Goal: Find specific page/section: Find specific page/section

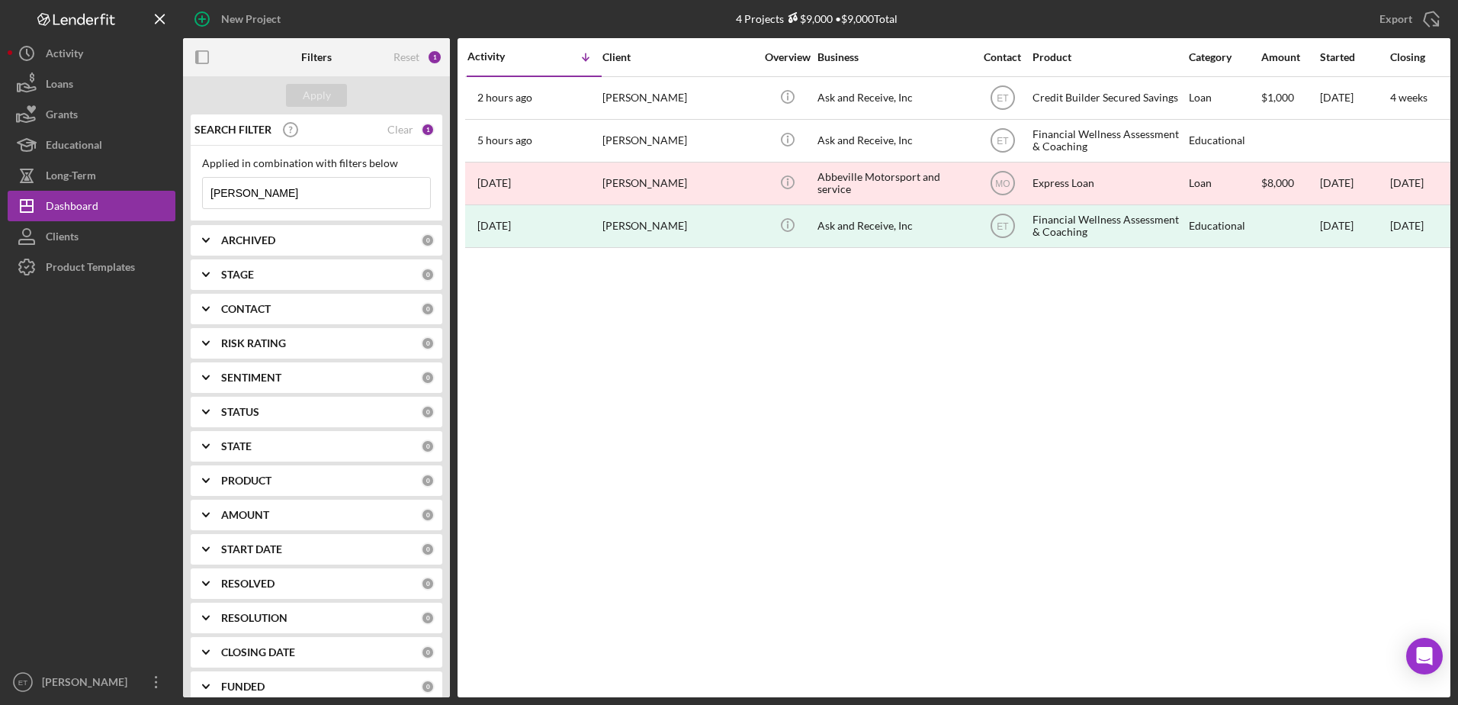
click at [265, 191] on input "bevill" at bounding box center [316, 193] width 227 height 31
click at [265, 191] on input "r" at bounding box center [316, 193] width 227 height 31
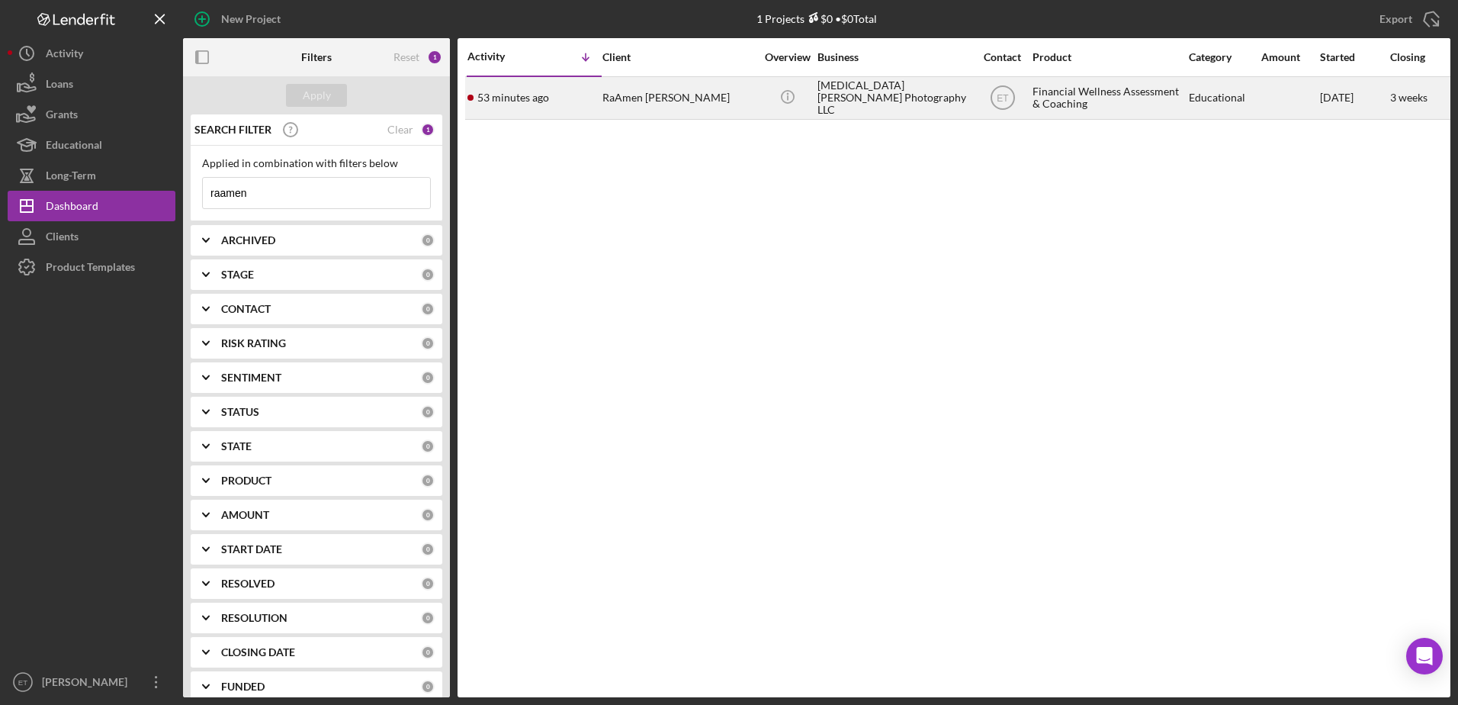
type input "raamen"
click at [618, 95] on div "RaAmen Stallings" at bounding box center [679, 98] width 153 height 40
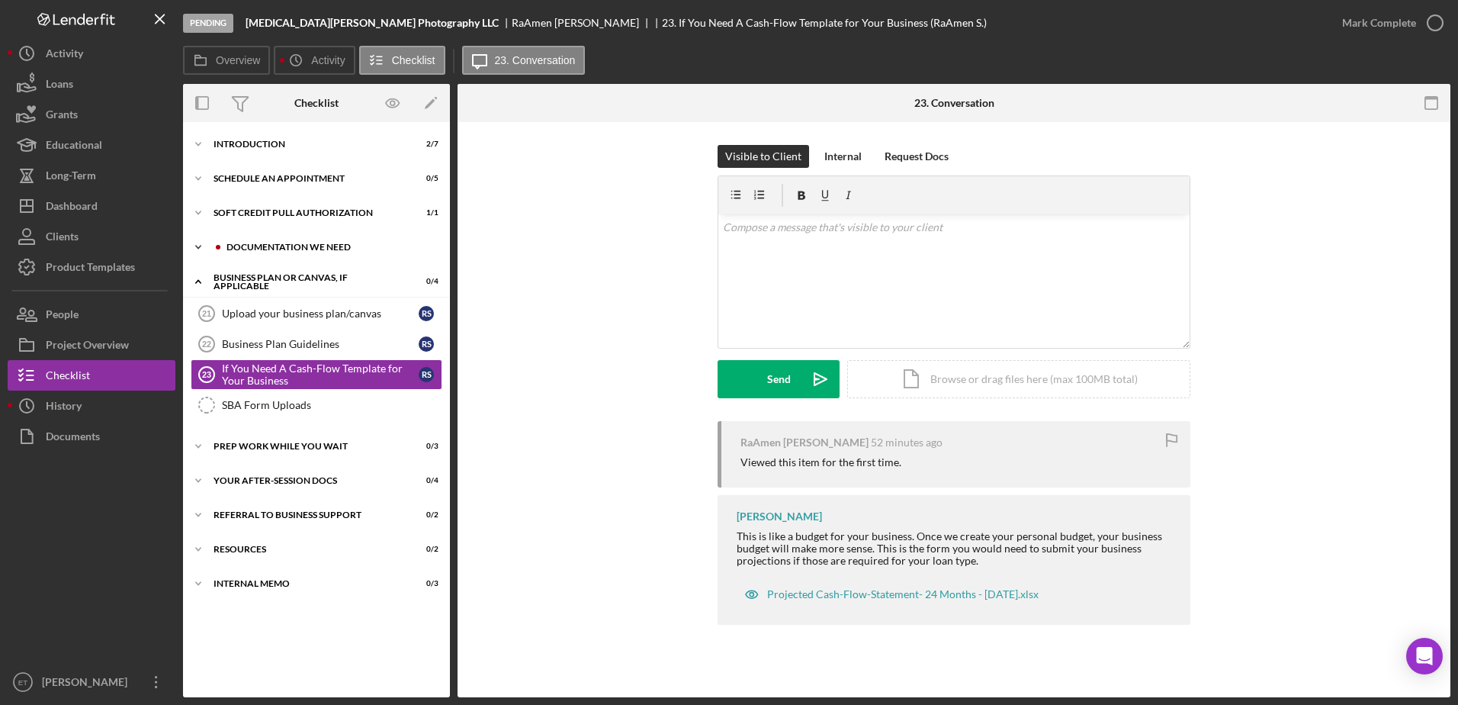
click at [284, 238] on div "Icon/Expander Documentation We Need 1 / 8" at bounding box center [316, 247] width 267 height 31
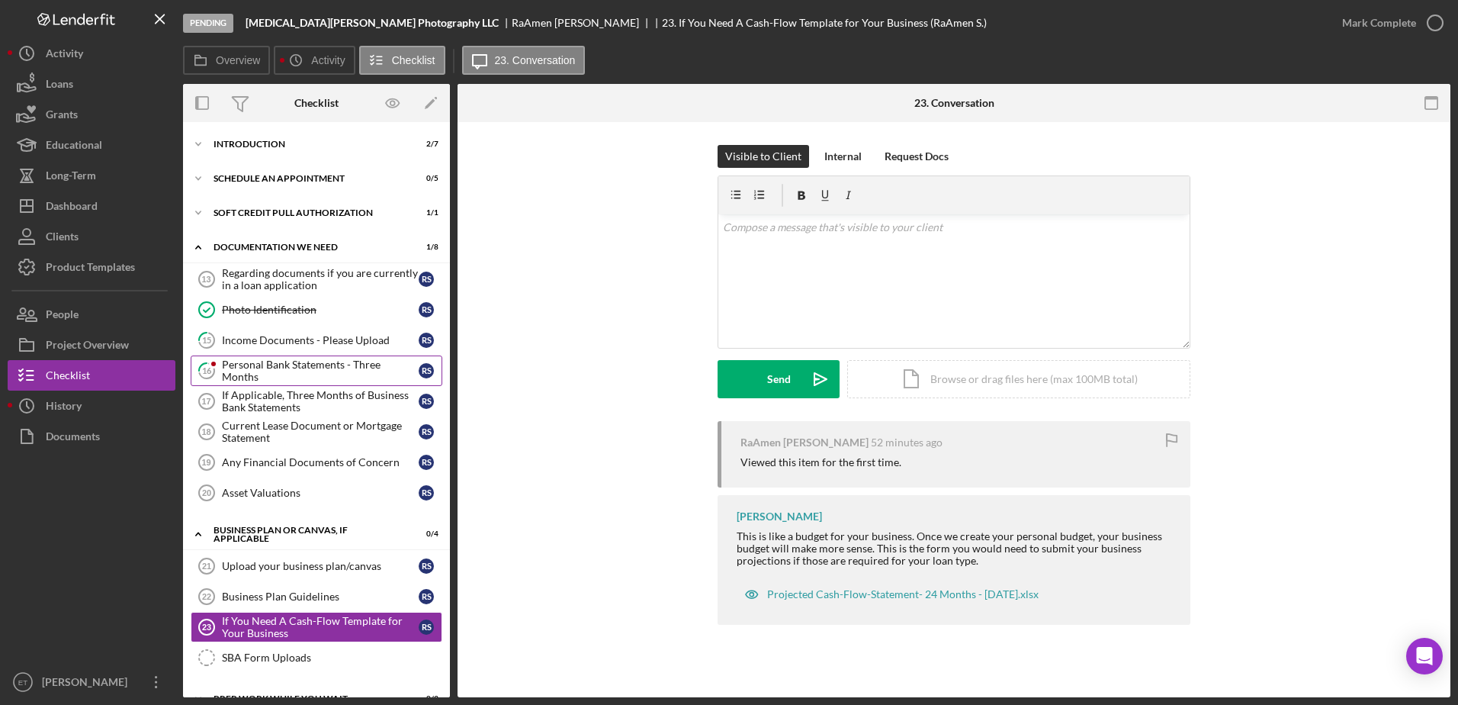
click at [262, 374] on div "Personal Bank Statements - Three Months" at bounding box center [320, 370] width 197 height 24
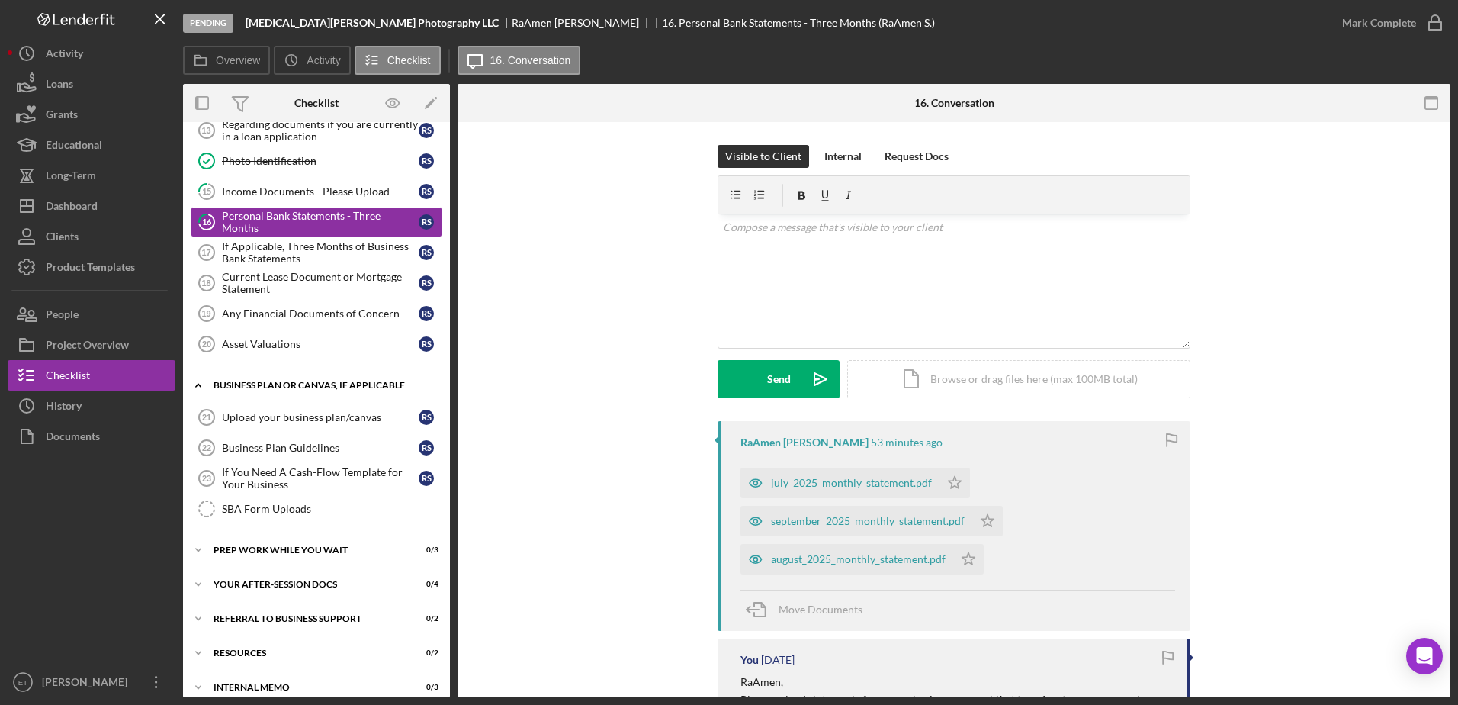
scroll to position [162, 0]
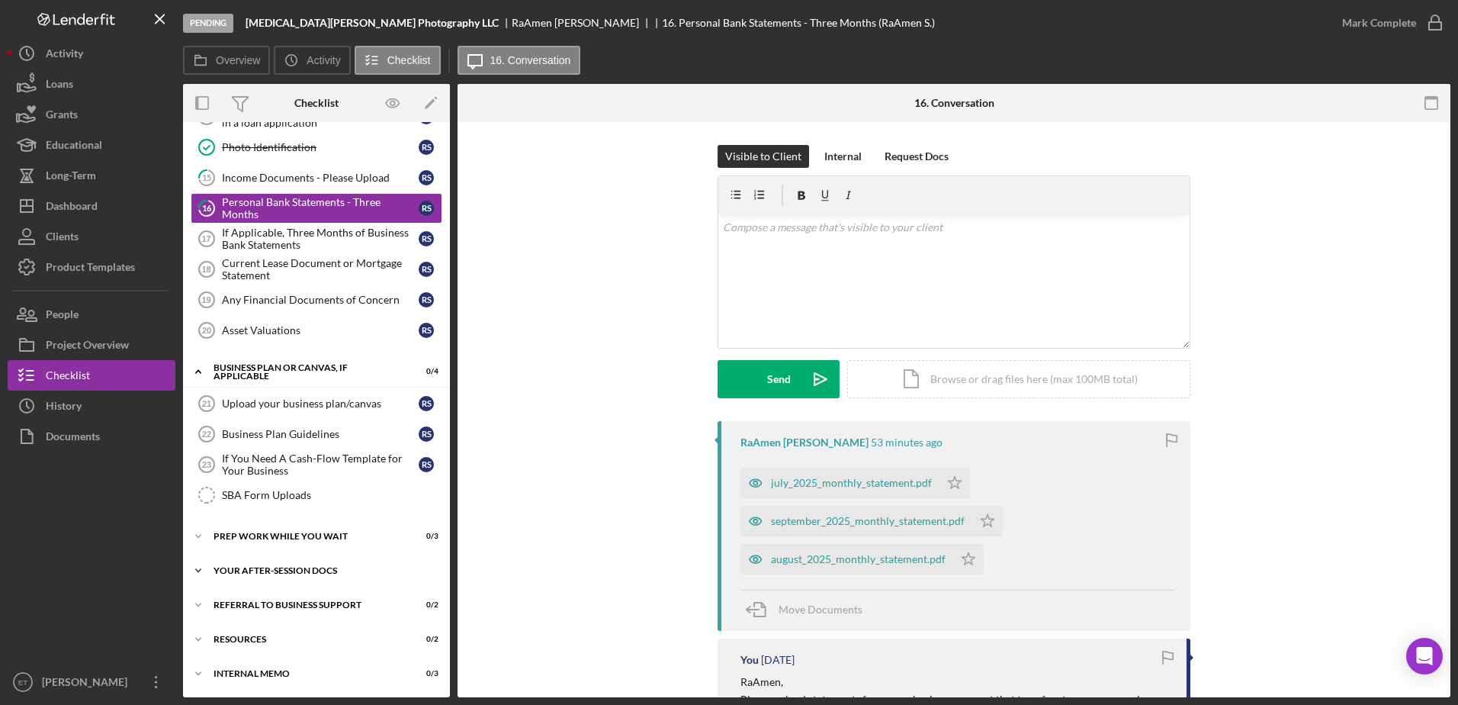
click at [301, 567] on div "Your After-Session Docs" at bounding box center [322, 570] width 217 height 9
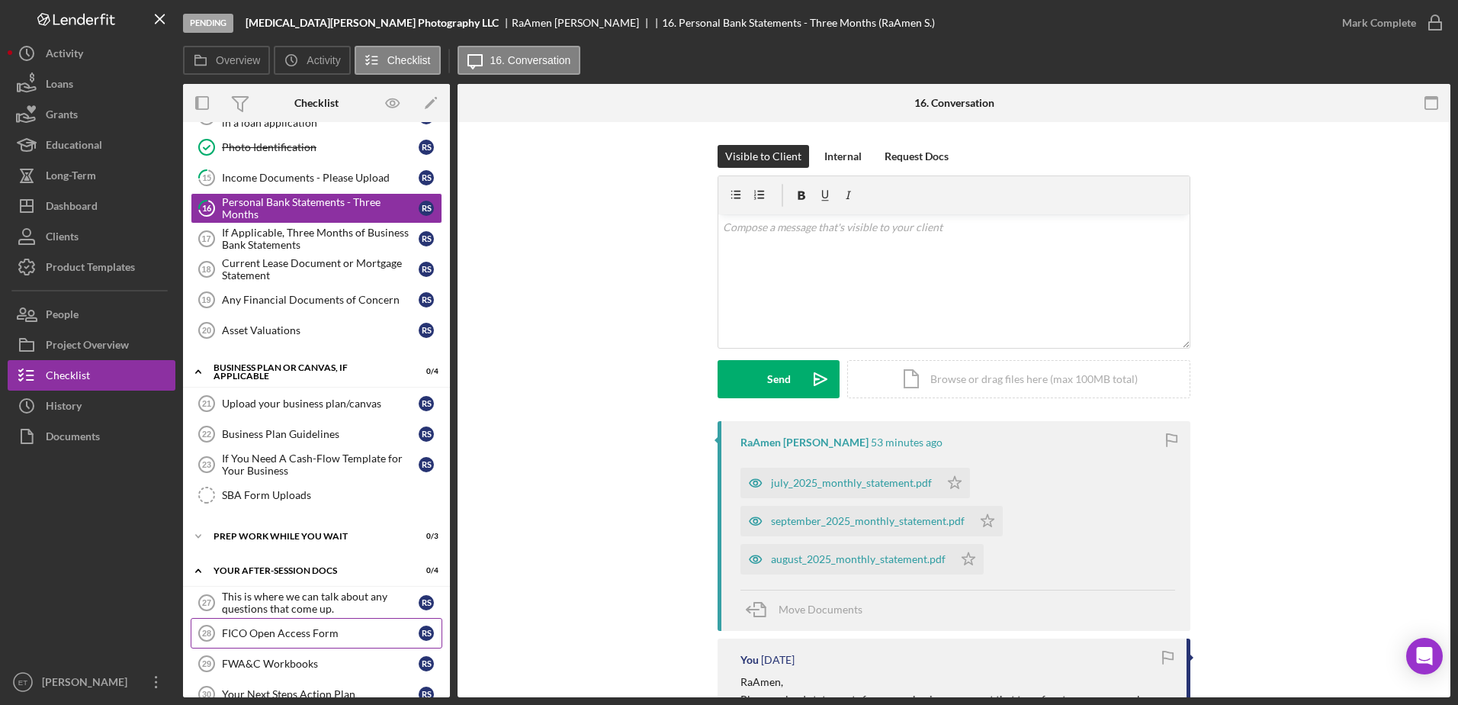
click at [296, 633] on div "FICO Open Access Form" at bounding box center [320, 633] width 197 height 12
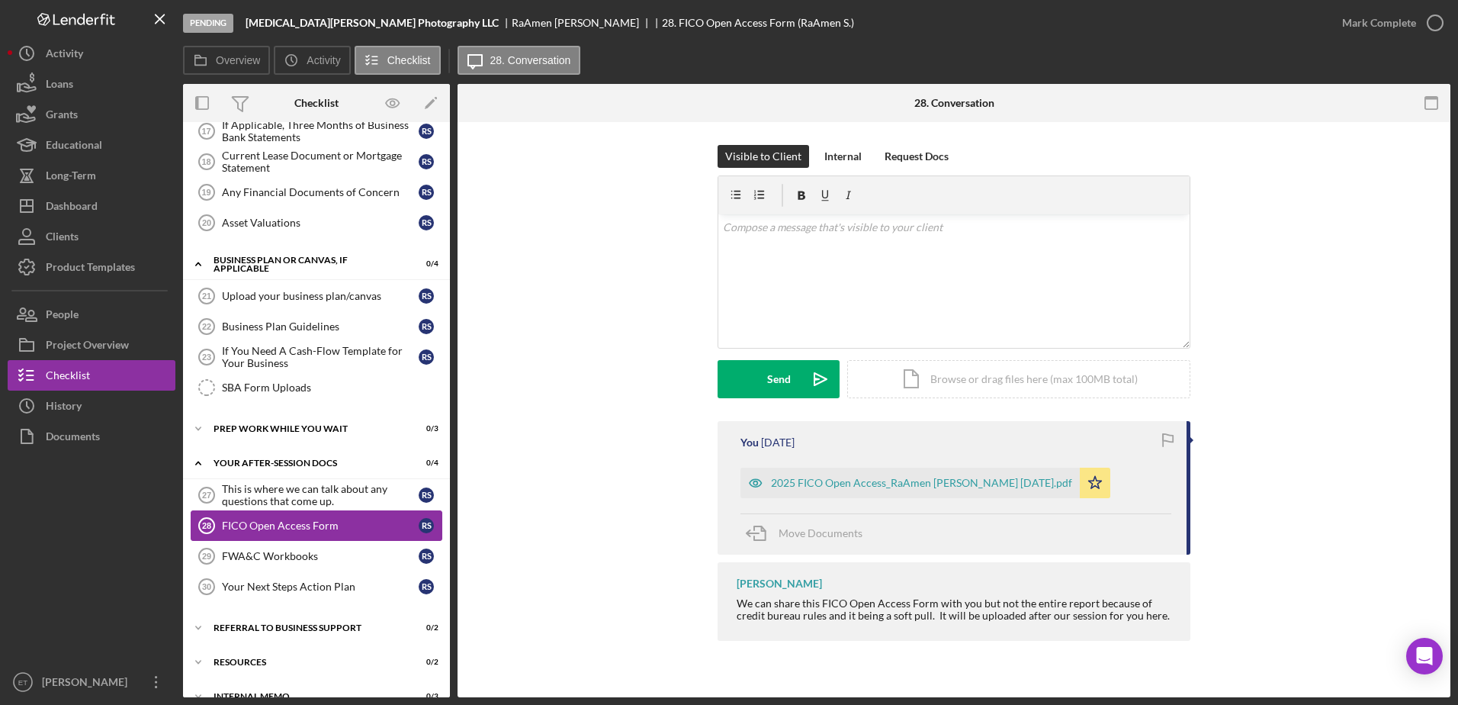
scroll to position [293, 0]
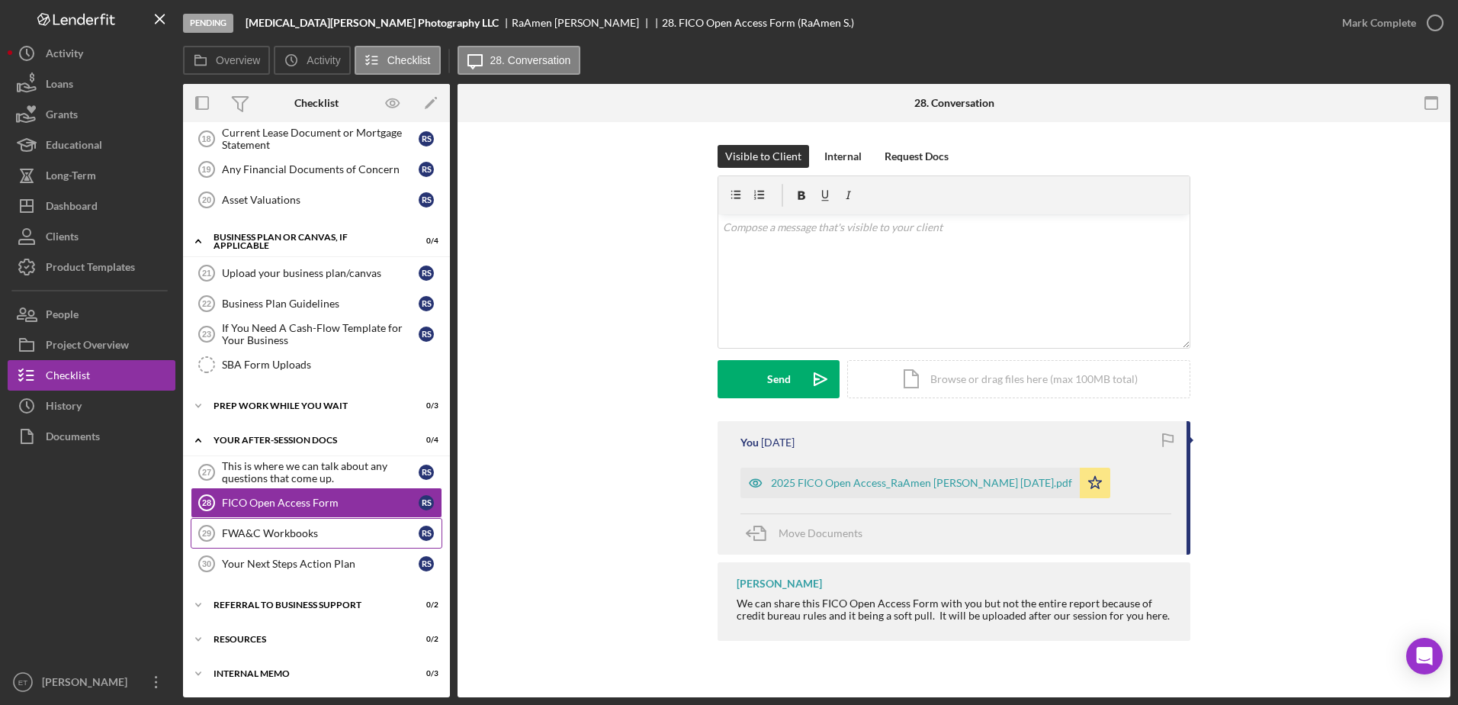
click at [264, 535] on div "FWA&C Workbooks" at bounding box center [320, 533] width 197 height 12
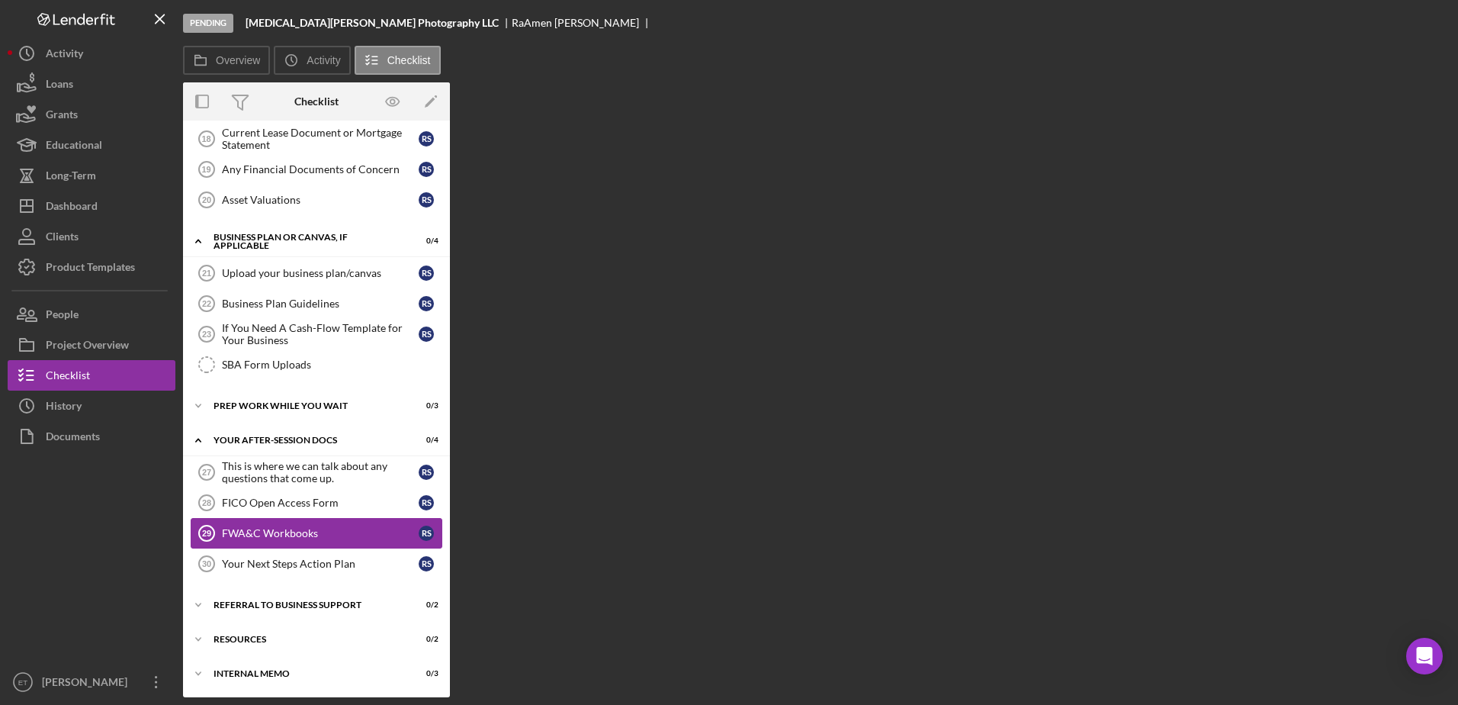
scroll to position [293, 0]
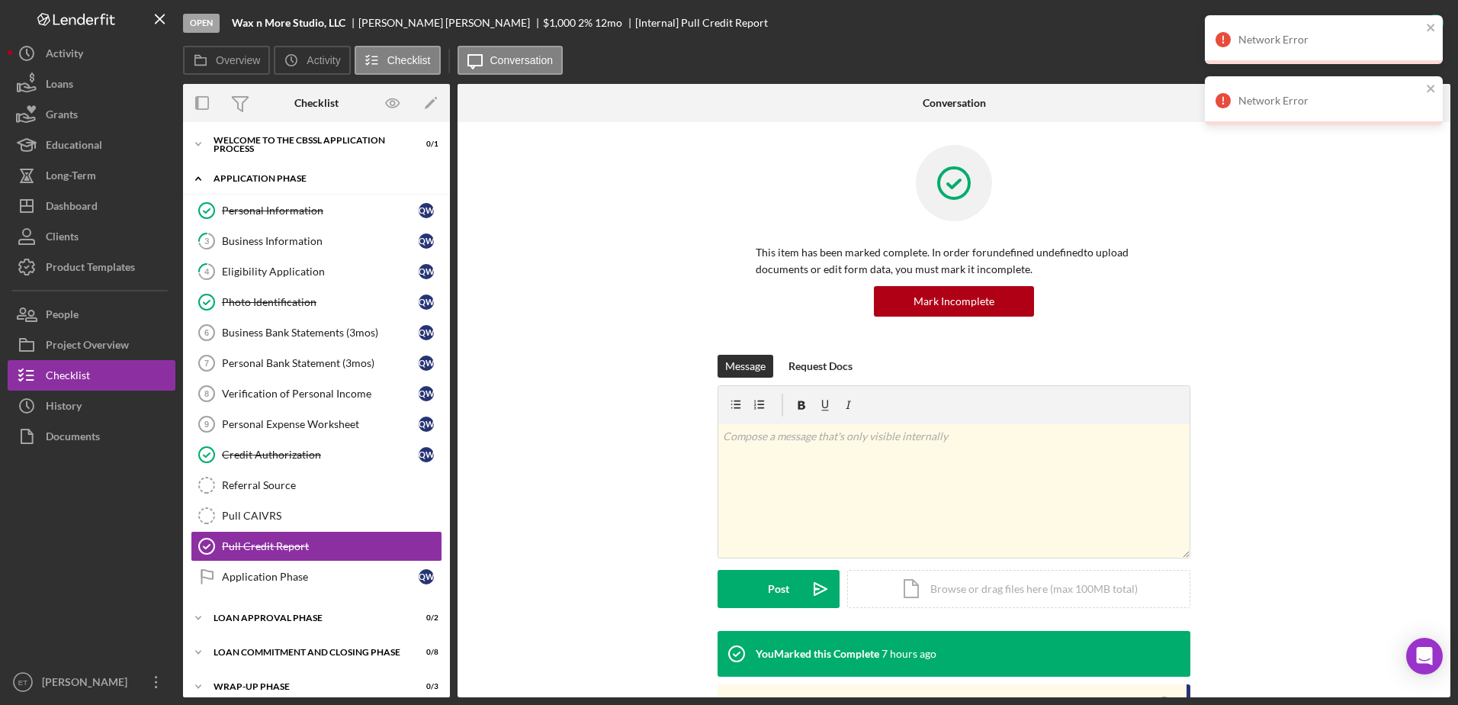
scroll to position [13, 0]
